Goal: Communication & Community: Answer question/provide support

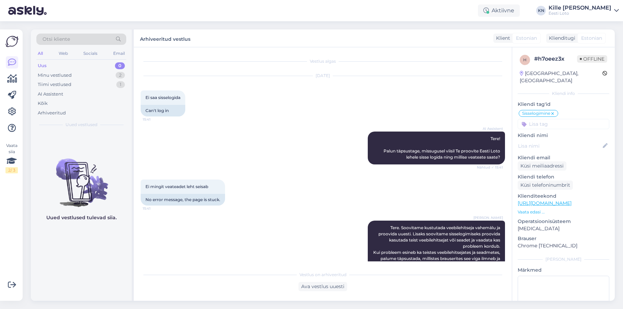
scroll to position [24, 0]
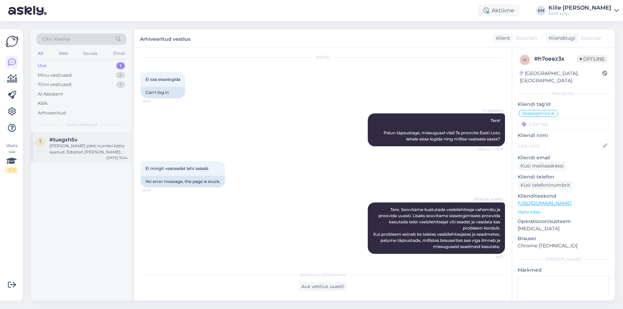
click at [72, 147] on div "[PERSON_NAME] pileti numbri kätte saanud. Edastan [PERSON_NAME] kolleegile, kes…" at bounding box center [88, 149] width 78 height 12
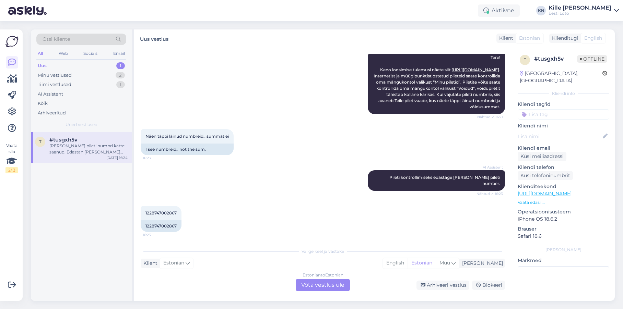
scroll to position [124, 0]
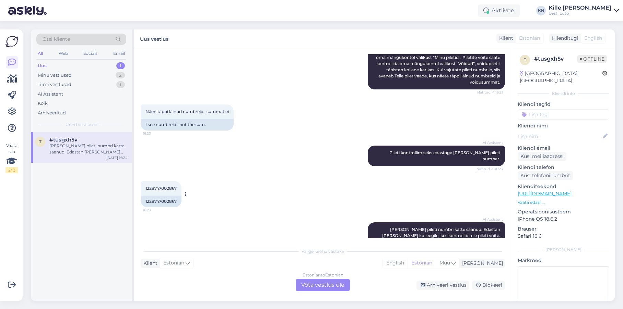
click at [167, 186] on span "1228747002867" at bounding box center [160, 188] width 31 height 5
copy span "1228747002867"
click at [315, 281] on div "Estonian to Estonian Võta vestlus üle" at bounding box center [323, 285] width 54 height 12
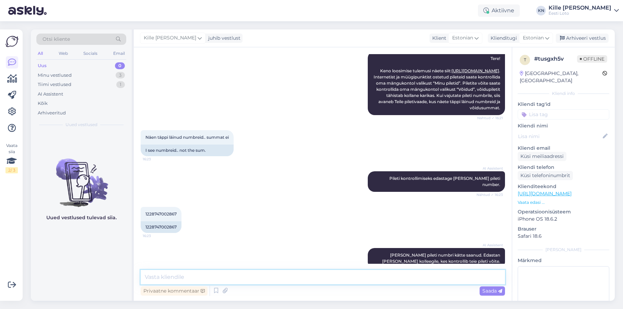
click at [286, 277] on textarea at bounding box center [323, 277] width 364 height 14
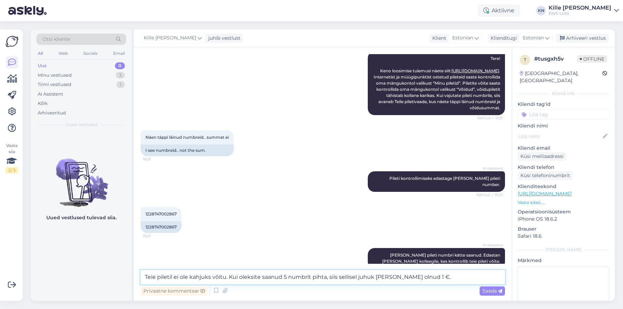
click at [372, 277] on textarea "Teie piletil ei ole kahjuks võitu. Kui oleksite saanud 5 numbrit pihta, siis se…" at bounding box center [323, 277] width 364 height 14
click at [439, 280] on textarea "Teie piletil ei ole kahjuks võitu. Kui oleksite saanud 5 numbrit pihta, siis se…" at bounding box center [323, 277] width 364 height 14
type textarea "Teie piletil ei ole kahjuks võitu. Kui oleksite saanud 5 numbrit pihta, siis se…"
click at [483, 292] on span "Saada" at bounding box center [492, 291] width 20 height 6
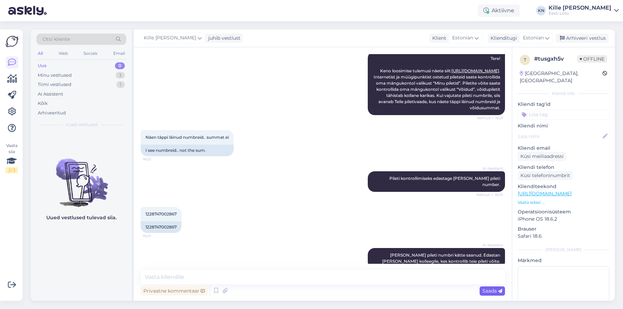
scroll to position [134, 0]
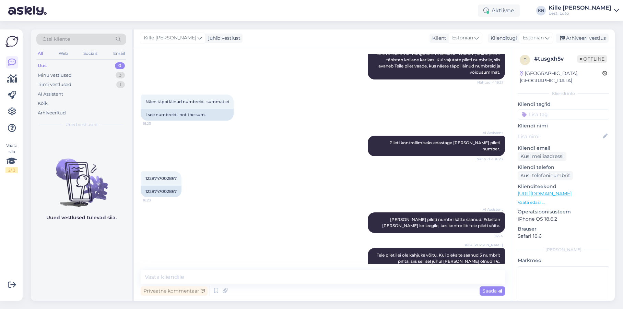
click at [539, 110] on input at bounding box center [563, 114] width 92 height 10
type input "või"
drag, startPoint x: 536, startPoint y: 124, endPoint x: 549, endPoint y: 91, distance: 35.6
click at [536, 131] on span "Võit" at bounding box center [537, 133] width 8 height 4
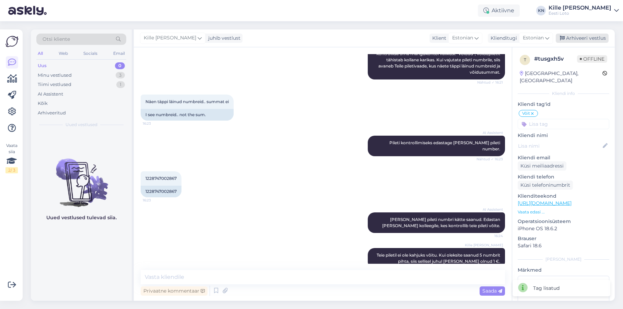
click at [591, 36] on div "Arhiveeri vestlus" at bounding box center [581, 38] width 53 height 9
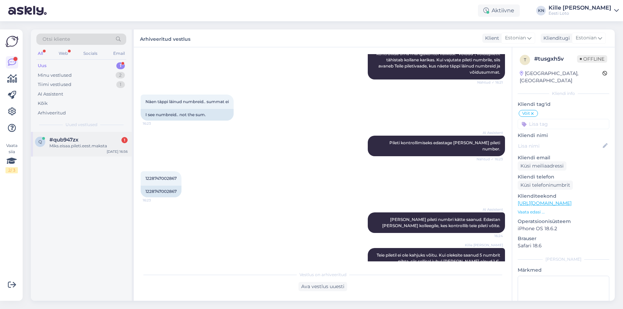
click at [89, 141] on div "#qub947zx 1" at bounding box center [88, 140] width 78 height 6
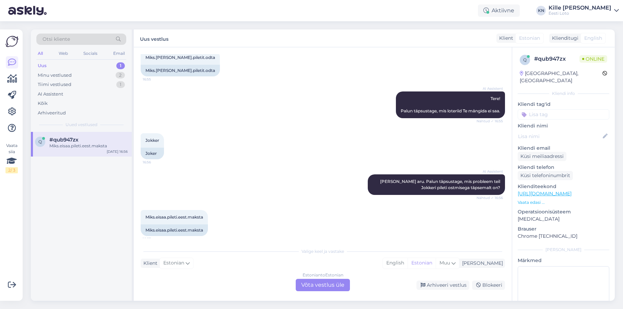
scroll to position [46, 0]
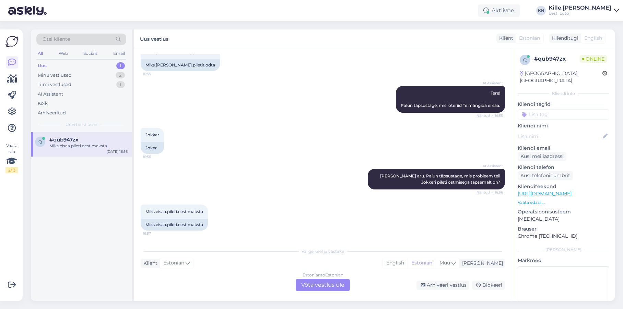
click at [332, 282] on div "Estonian to Estonian Võta vestlus üle" at bounding box center [323, 285] width 54 height 12
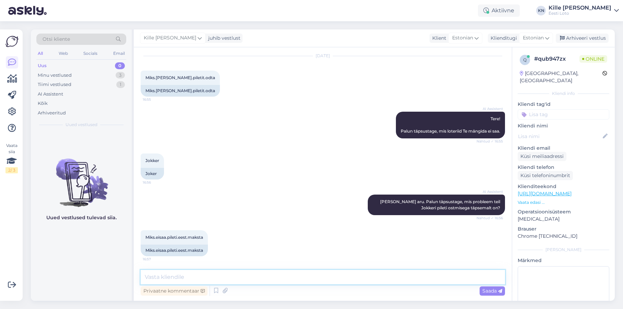
click at [304, 277] on textarea at bounding box center [323, 277] width 364 height 14
type textarea "Kas saate mingisuguse veateate või mis probleem täpsemalt on?"
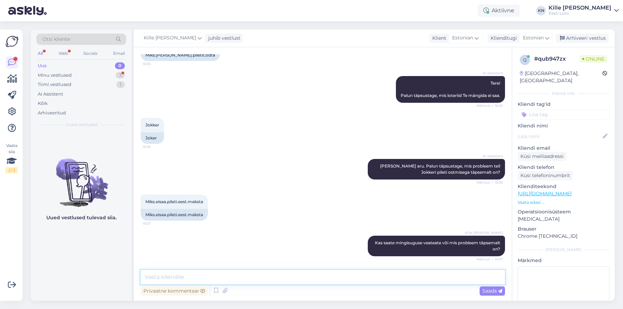
scroll to position [85, 0]
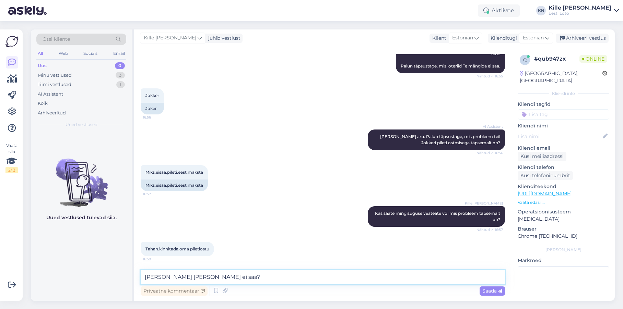
type textarea "[PERSON_NAME] [PERSON_NAME] ei saa?"
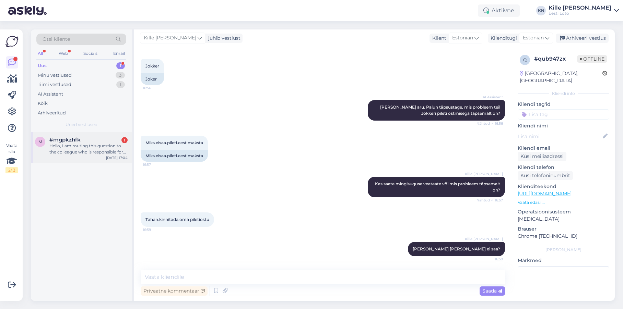
click at [91, 145] on div "Hello, I am routing this question to the colleague who is responsible for this …" at bounding box center [88, 149] width 78 height 12
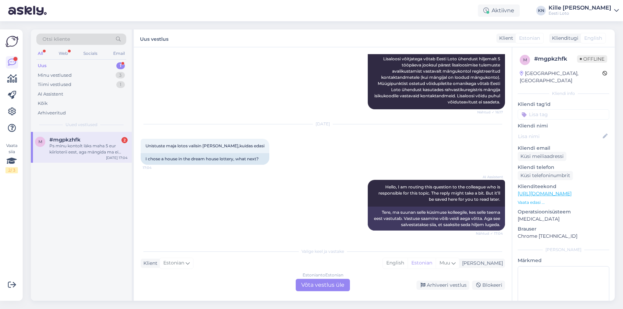
scroll to position [183, 0]
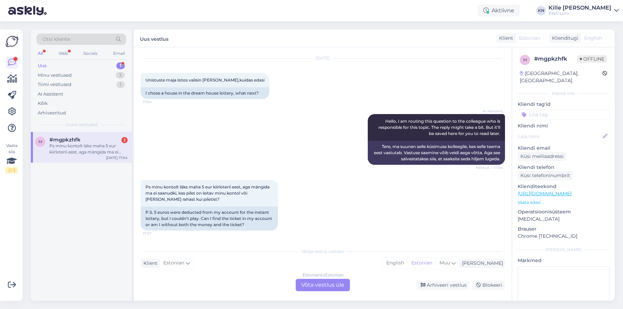
click at [326, 284] on div "Estonian to Estonian Võta vestlus üle" at bounding box center [323, 285] width 54 height 12
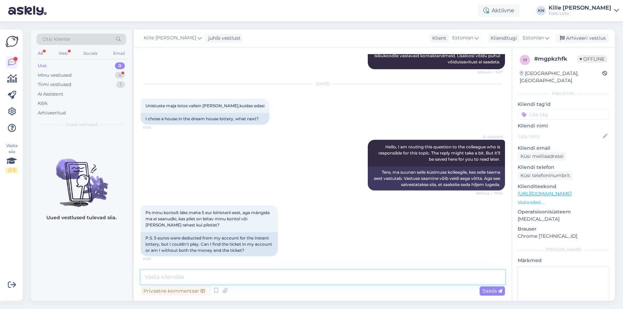
click at [173, 270] on textarea at bounding box center [323, 277] width 364 height 14
paste textarea "Tõrkega piletit on võimalik uuesti läbi mängida, valides Minu piletid – e-kiirl…"
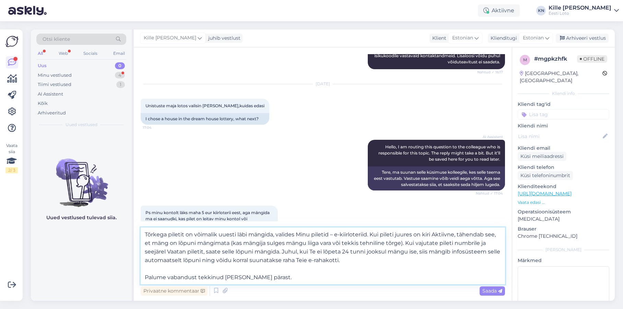
scroll to position [200, 0]
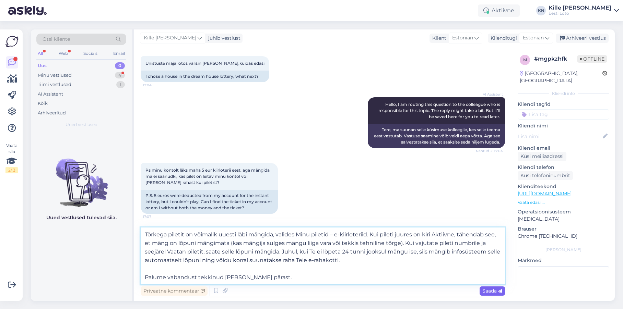
type textarea "Tõrkega piletit on võimalik uuesti läbi mängida, valides Minu piletid – e-kiirl…"
drag, startPoint x: 495, startPoint y: 293, endPoint x: 507, endPoint y: 259, distance: 36.0
click at [495, 293] on span "Saada" at bounding box center [492, 291] width 20 height 6
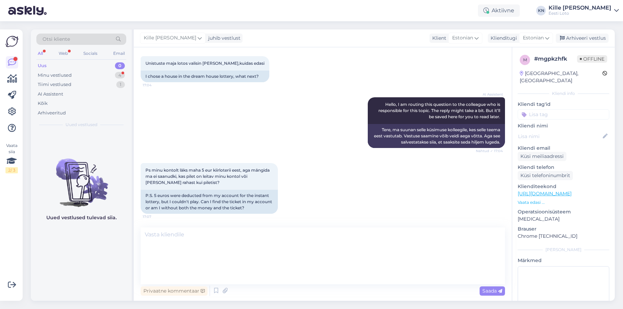
scroll to position [242, 0]
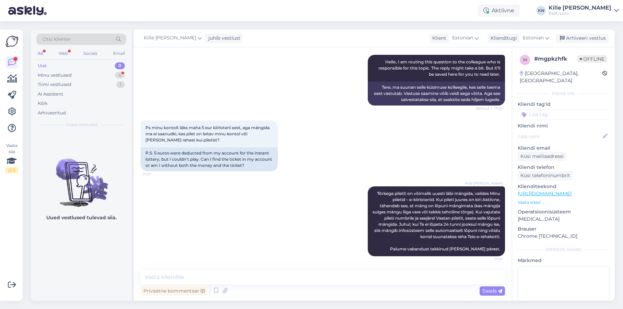
click at [579, 109] on input at bounding box center [563, 114] width 92 height 10
type input "e-kiir"
click at [569, 130] on div "e-kiirloterii" at bounding box center [563, 133] width 29 height 7
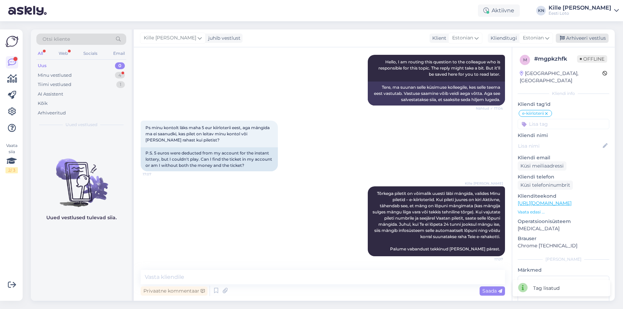
drag, startPoint x: 585, startPoint y: 38, endPoint x: 580, endPoint y: 37, distance: 5.2
click at [585, 38] on div "Arhiveeri vestlus" at bounding box center [581, 38] width 53 height 9
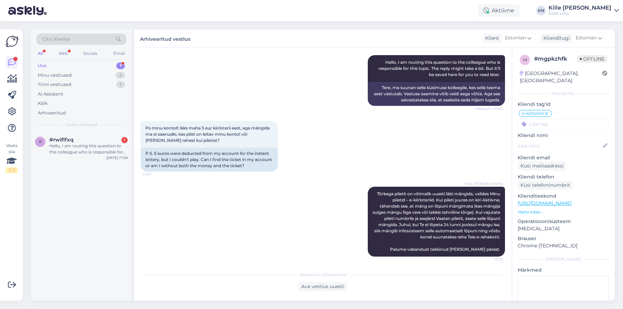
scroll to position [244, 0]
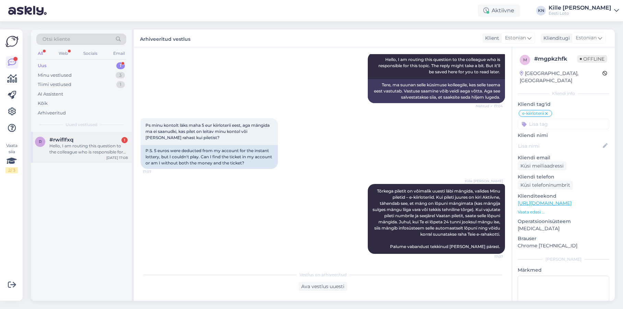
click at [76, 144] on div "Hello, I am routing this question to the colleague who is responsible for this …" at bounding box center [88, 149] width 78 height 12
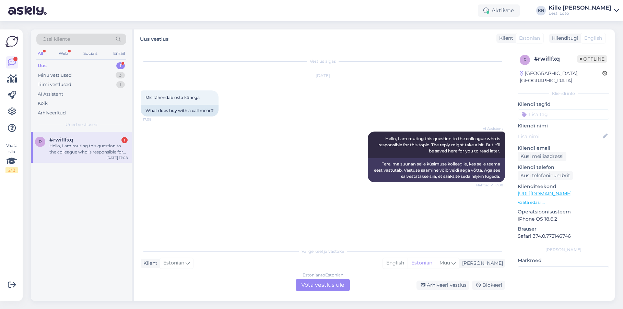
drag, startPoint x: 326, startPoint y: 284, endPoint x: 322, endPoint y: 285, distance: 3.5
click at [326, 284] on div "Estonian to Estonian Võta vestlus üle" at bounding box center [323, 285] width 54 height 12
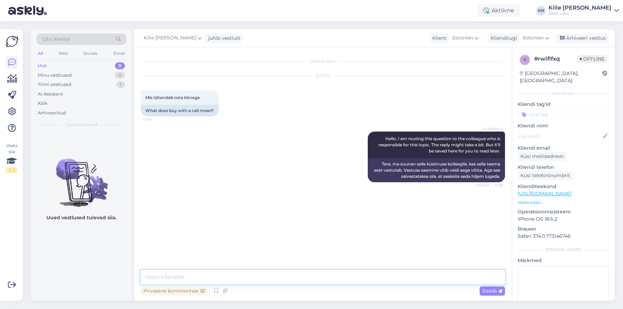
click at [255, 283] on textarea at bounding box center [323, 277] width 364 height 14
paste textarea "Kui Teil on Eesti Loto mängukonto, on Teil võimalik osta [PERSON_NAME] telefoni…"
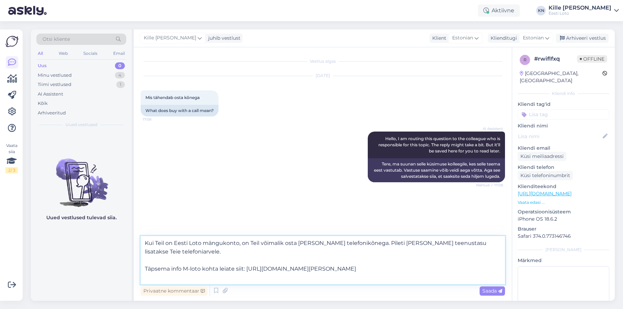
click at [241, 256] on textarea "Kui Teil on Eesti Loto mängukonto, on Teil võimalik osta [PERSON_NAME] telefoni…" at bounding box center [323, 260] width 364 height 48
type textarea "Kui Teil on Eesti Loto mängukonto, on Teil võimalik osta [PERSON_NAME] telefoni…"
click at [489, 291] on span "Saada" at bounding box center [492, 291] width 20 height 6
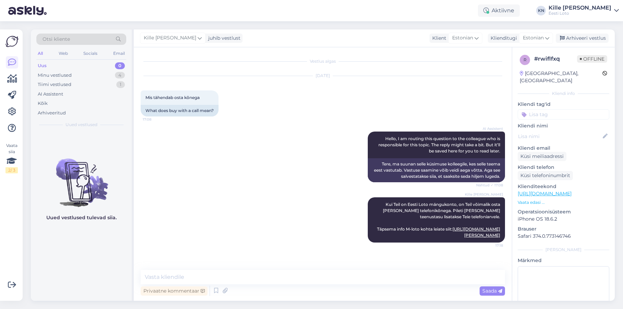
click at [542, 109] on input at bounding box center [563, 114] width 92 height 10
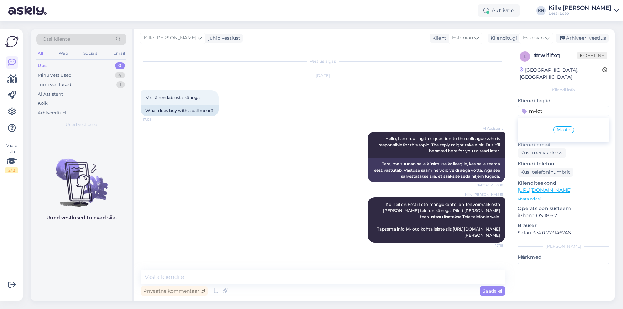
type input "m-lot"
click at [564, 128] on span "M-loto" at bounding box center [563, 130] width 14 height 4
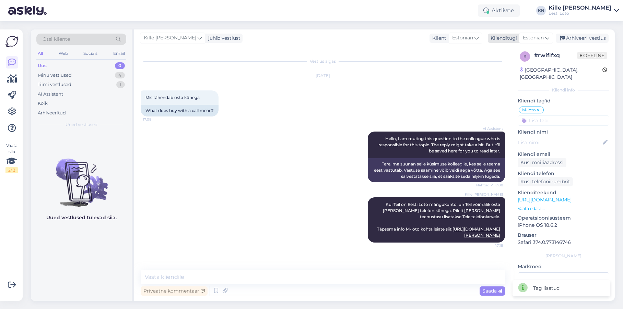
click at [572, 39] on div "Arhiveeri vestlus" at bounding box center [581, 38] width 53 height 9
